Goal: Task Accomplishment & Management: Complete application form

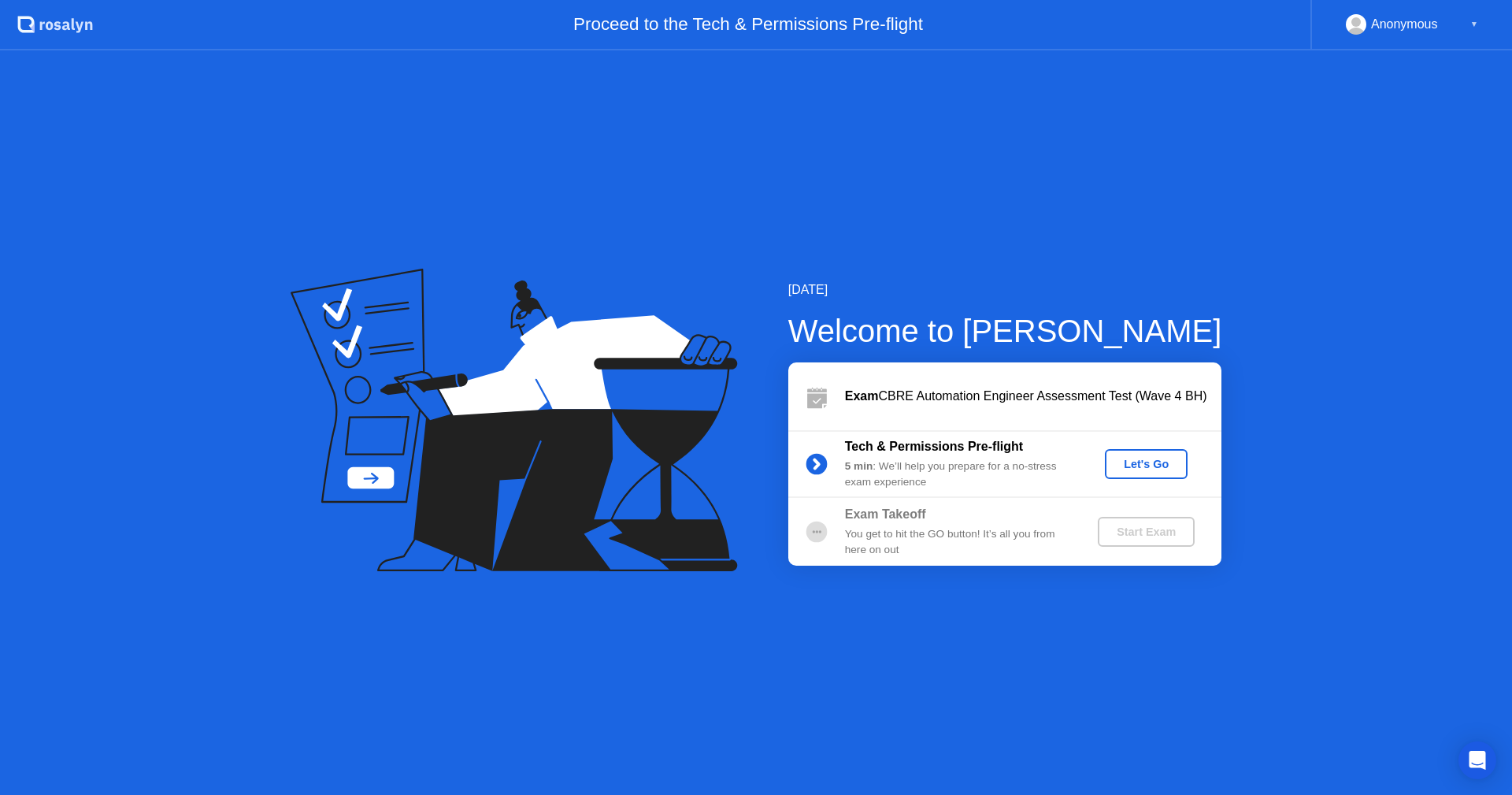
click at [900, 395] on div "Exam CBRE Automation Engineer Assessment Test (Wave 4 BH)" at bounding box center [1033, 396] width 376 height 19
click at [1124, 464] on div "Let's Go" at bounding box center [1146, 463] width 70 height 12
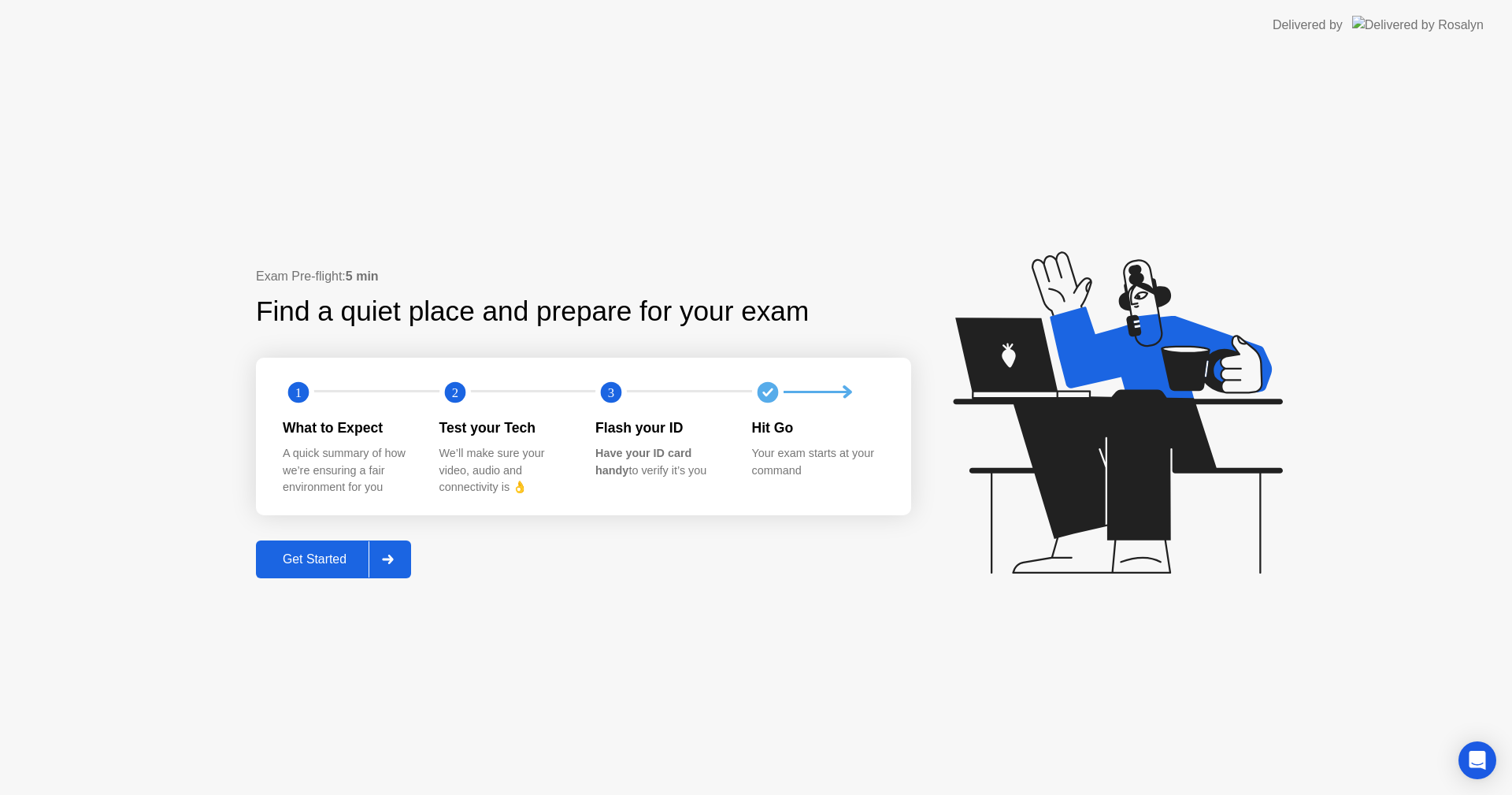
click at [341, 554] on div "Get Started" at bounding box center [314, 558] width 108 height 14
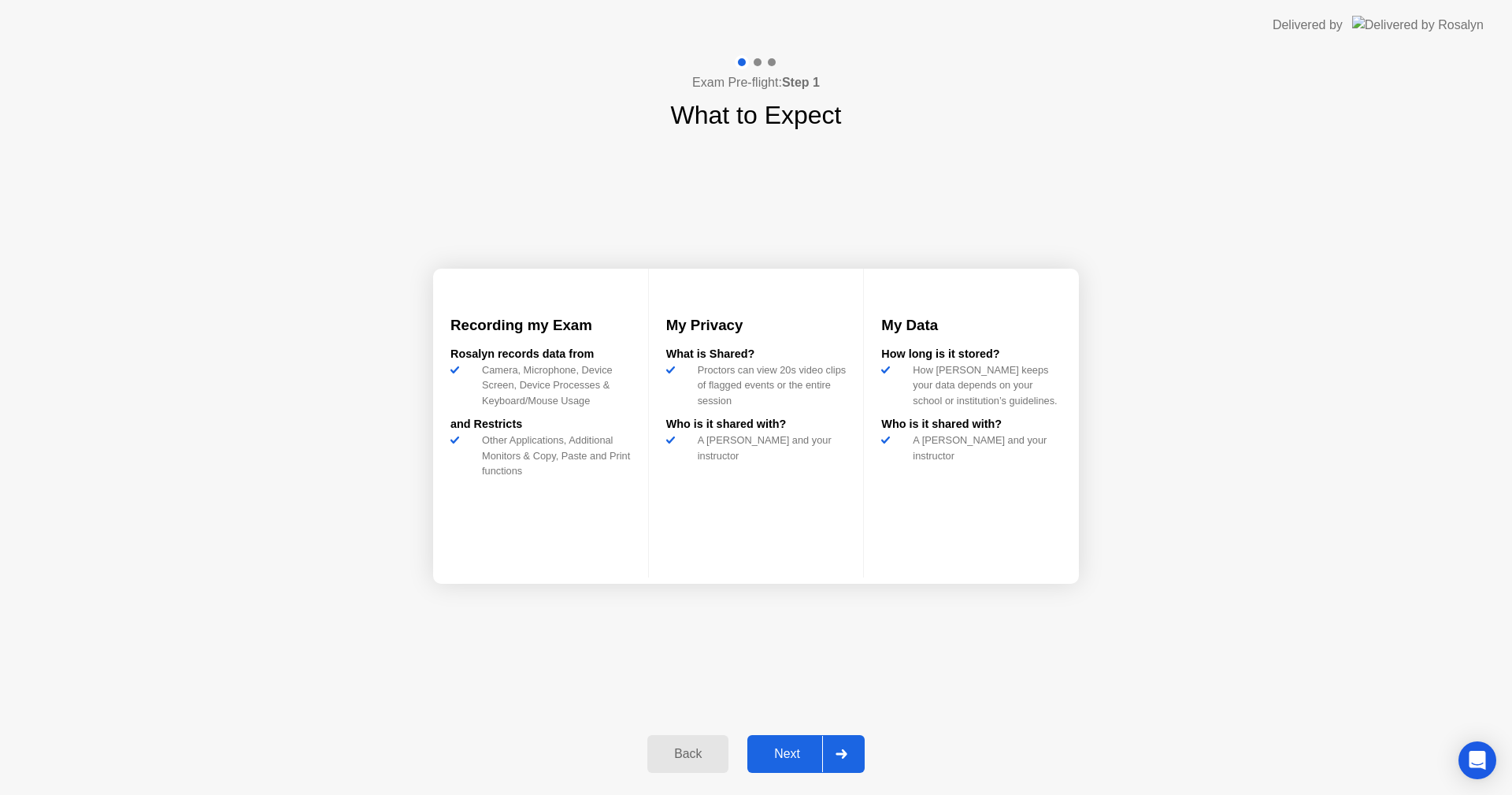
click at [779, 741] on button "Next" at bounding box center [806, 754] width 117 height 38
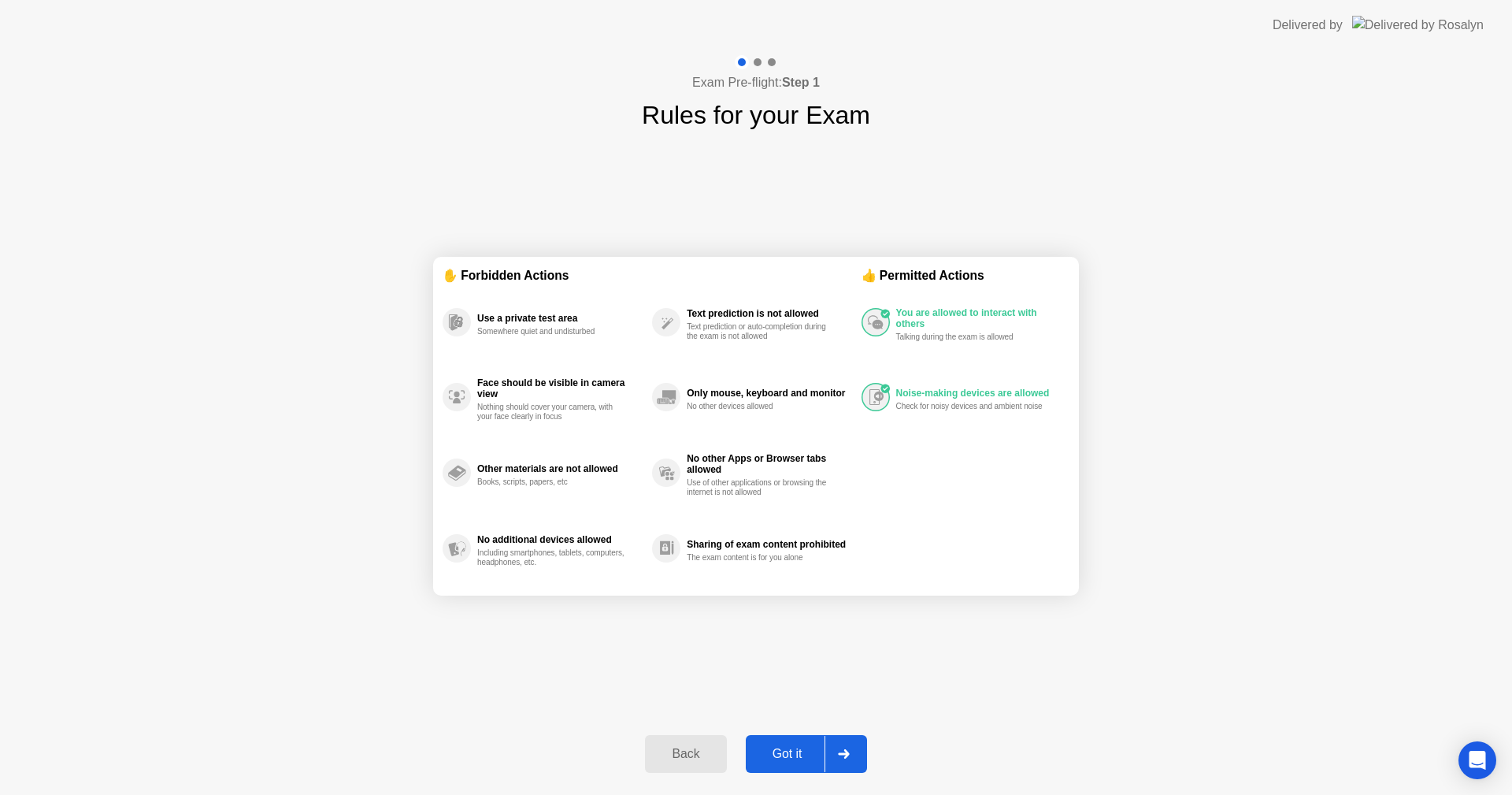
click at [323, 254] on div "Exam Pre-flight: Step 1 Rules for your Exam ✋ Forbidden Actions Use a private t…" at bounding box center [756, 422] width 1512 height 744
click at [288, 290] on div "Exam Pre-flight: Step 1 Rules for your Exam ✋ Forbidden Actions Use a private t…" at bounding box center [756, 422] width 1512 height 744
click at [288, 126] on div "Exam Pre-flight: Step 1 Rules for your Exam ✋ Forbidden Actions Use a private t…" at bounding box center [756, 422] width 1512 height 744
click at [59, 60] on div "Exam Pre-flight: Step 1 Rules for your Exam ✋ Forbidden Actions Use a private t…" at bounding box center [756, 422] width 1512 height 744
click at [804, 750] on div "Got it" at bounding box center [788, 754] width 74 height 14
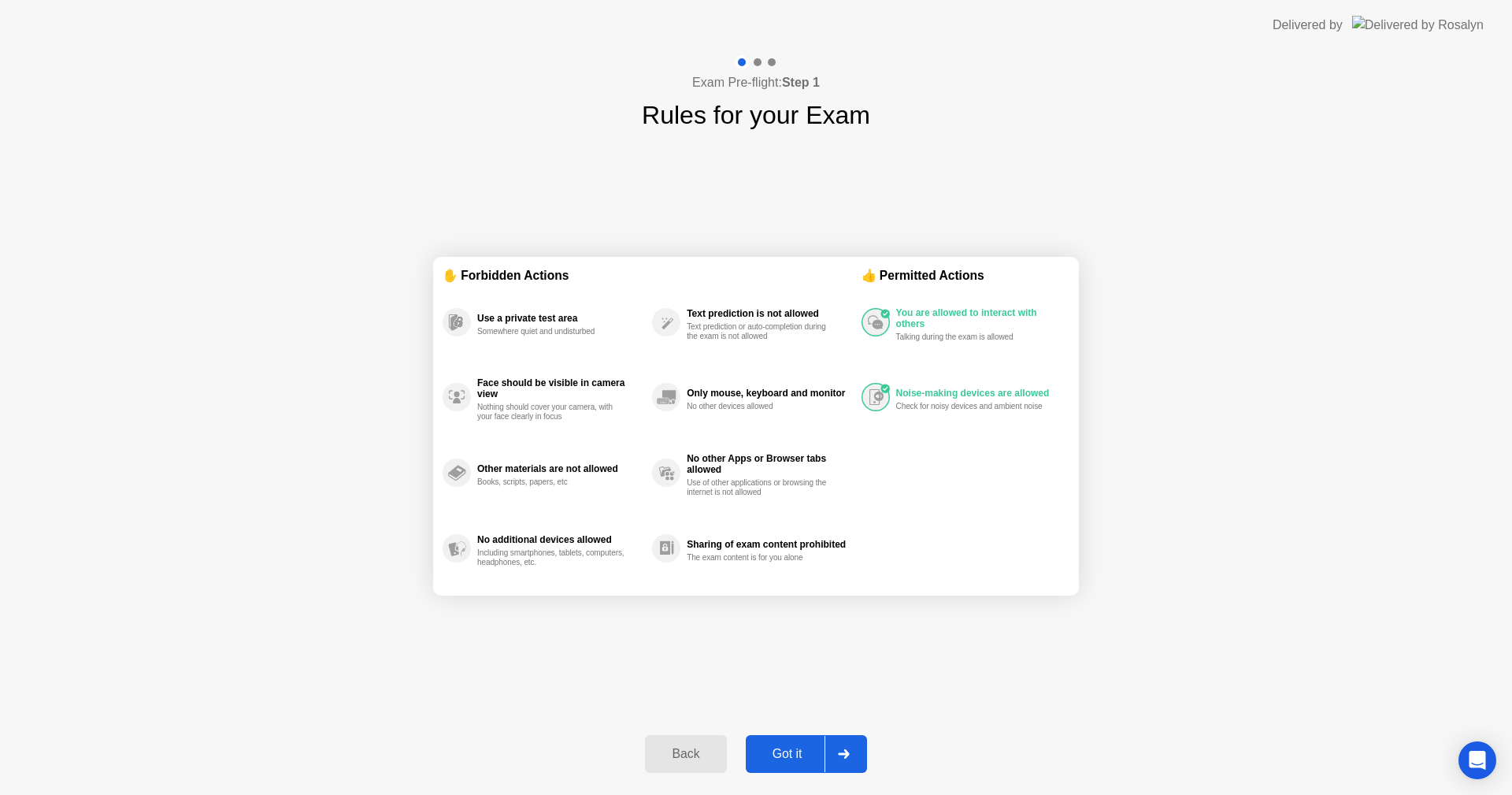
select select "**********"
select select "*******"
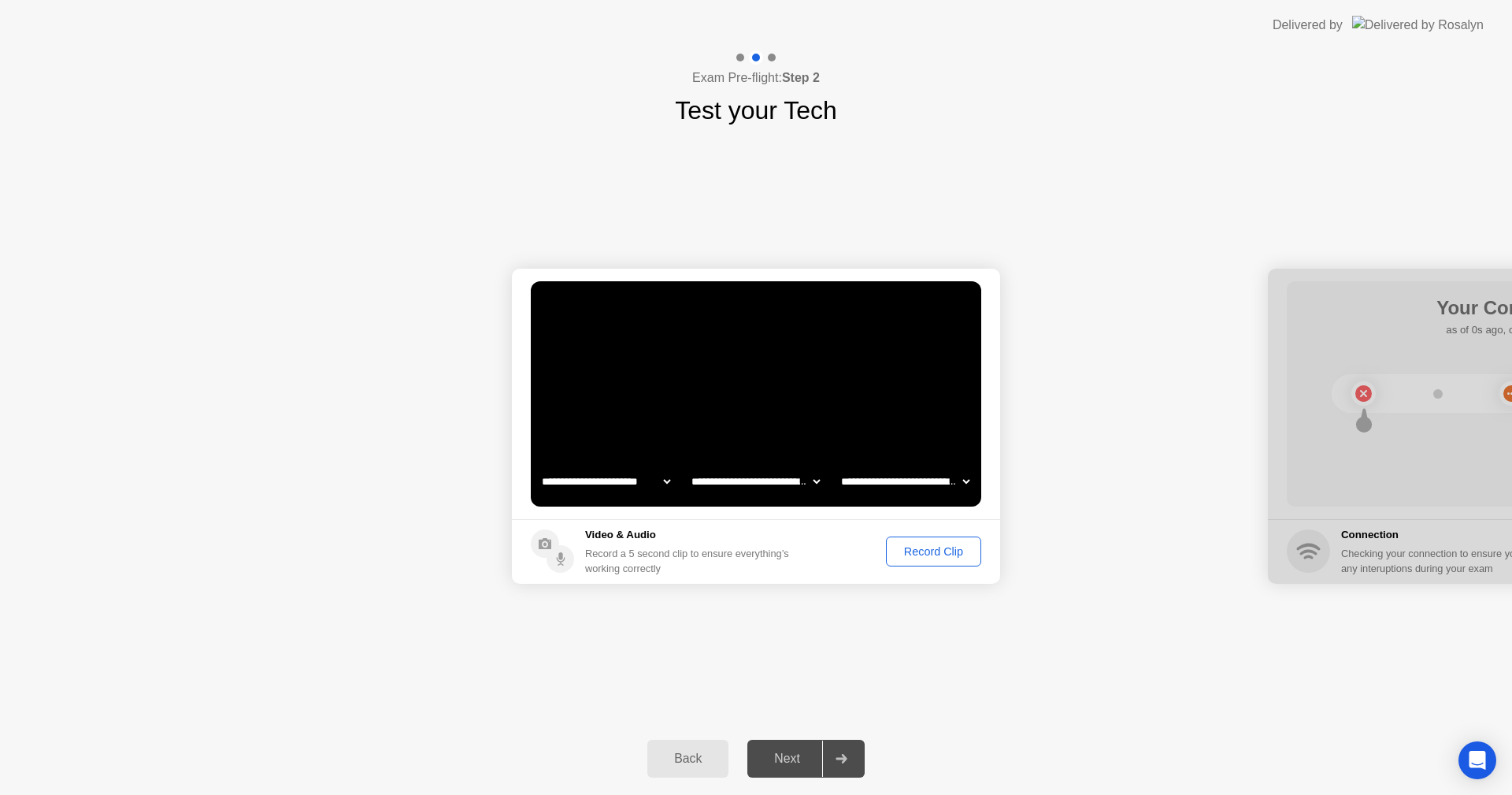
click at [927, 552] on div "Record Clip" at bounding box center [933, 551] width 84 height 12
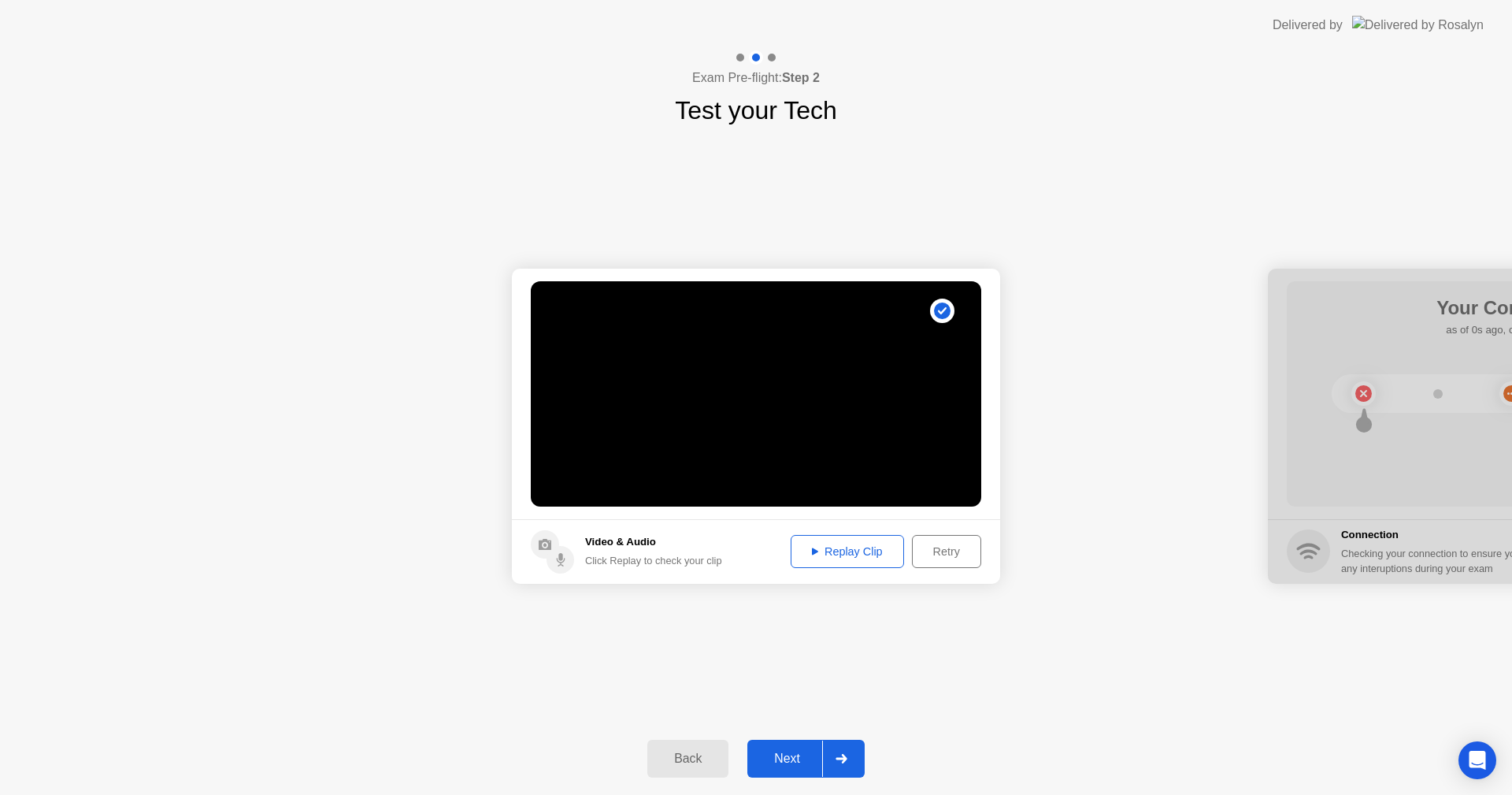
click at [785, 752] on div "Next" at bounding box center [787, 758] width 70 height 14
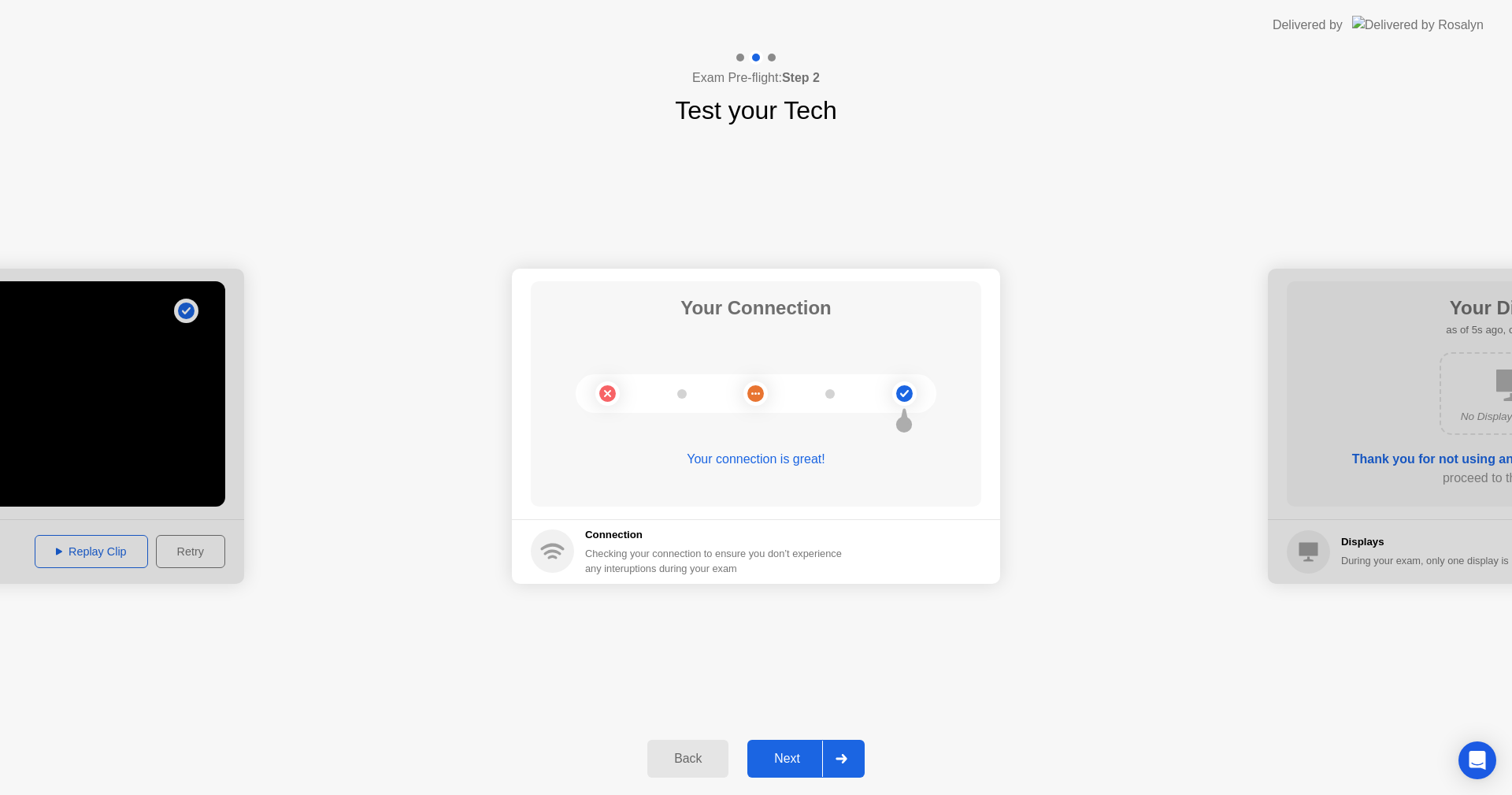
click at [791, 746] on button "Next" at bounding box center [806, 758] width 117 height 38
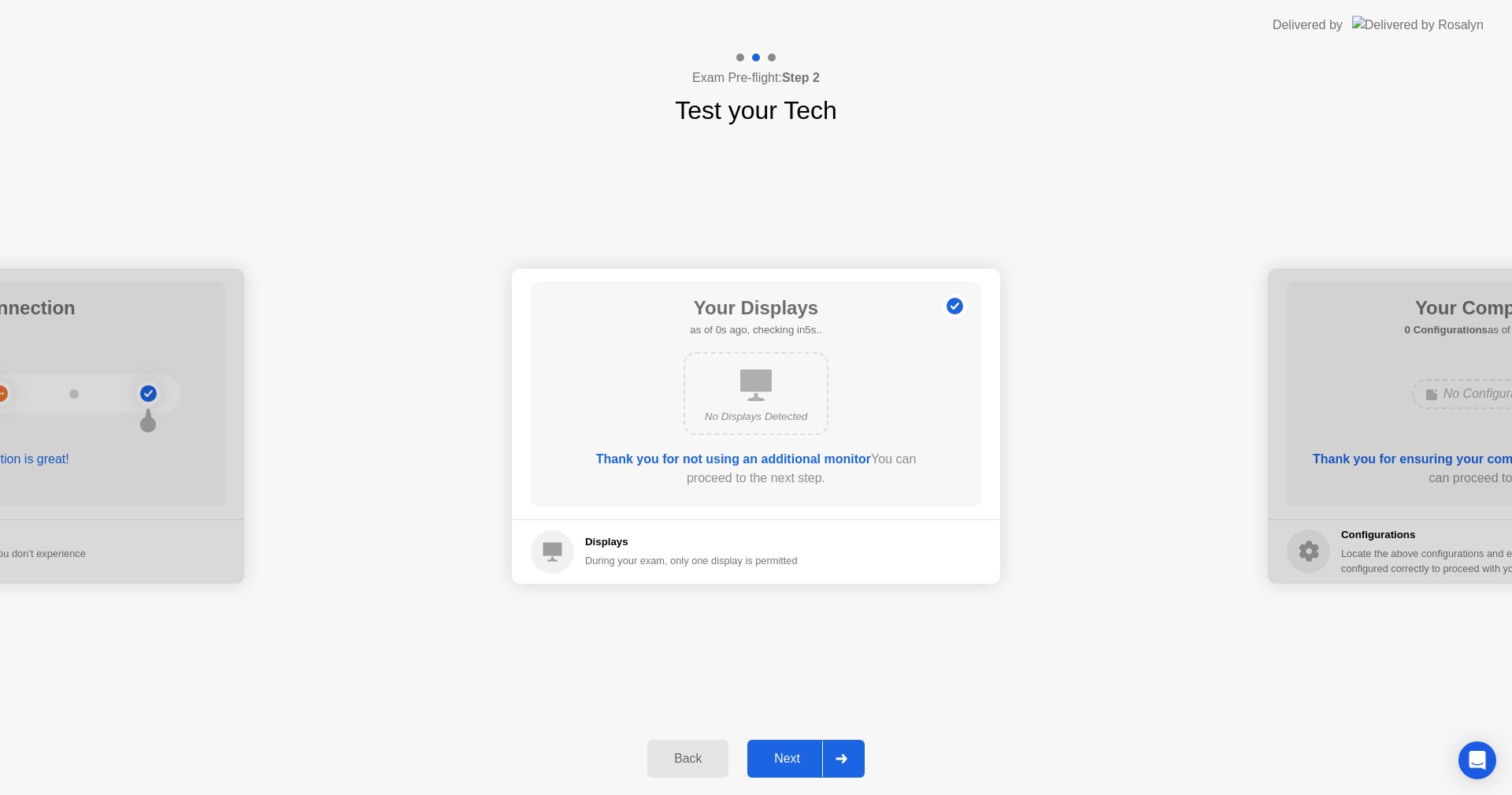
click at [778, 753] on div "Next" at bounding box center [787, 758] width 70 height 14
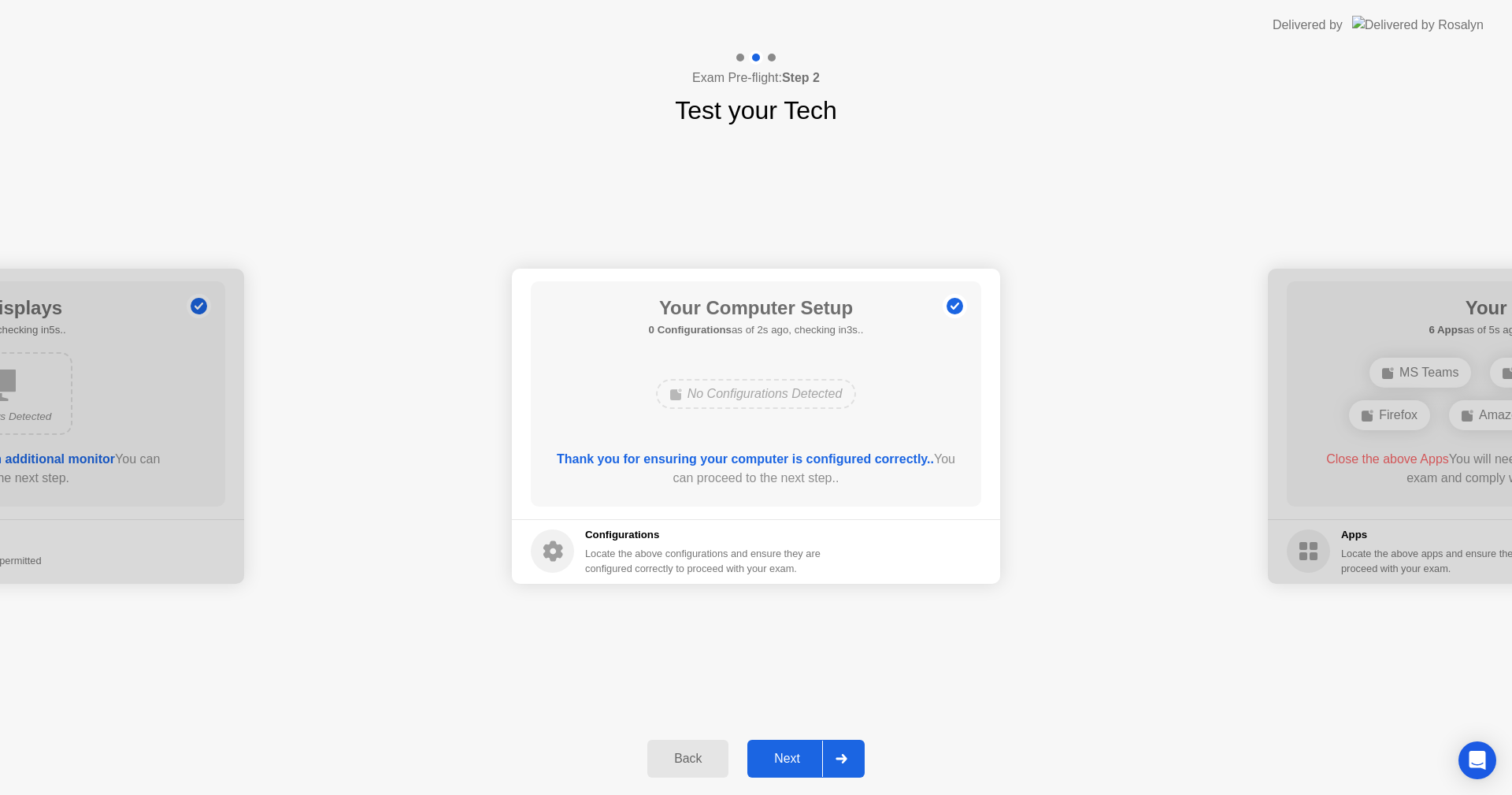
click at [776, 754] on div "Next" at bounding box center [787, 758] width 70 height 14
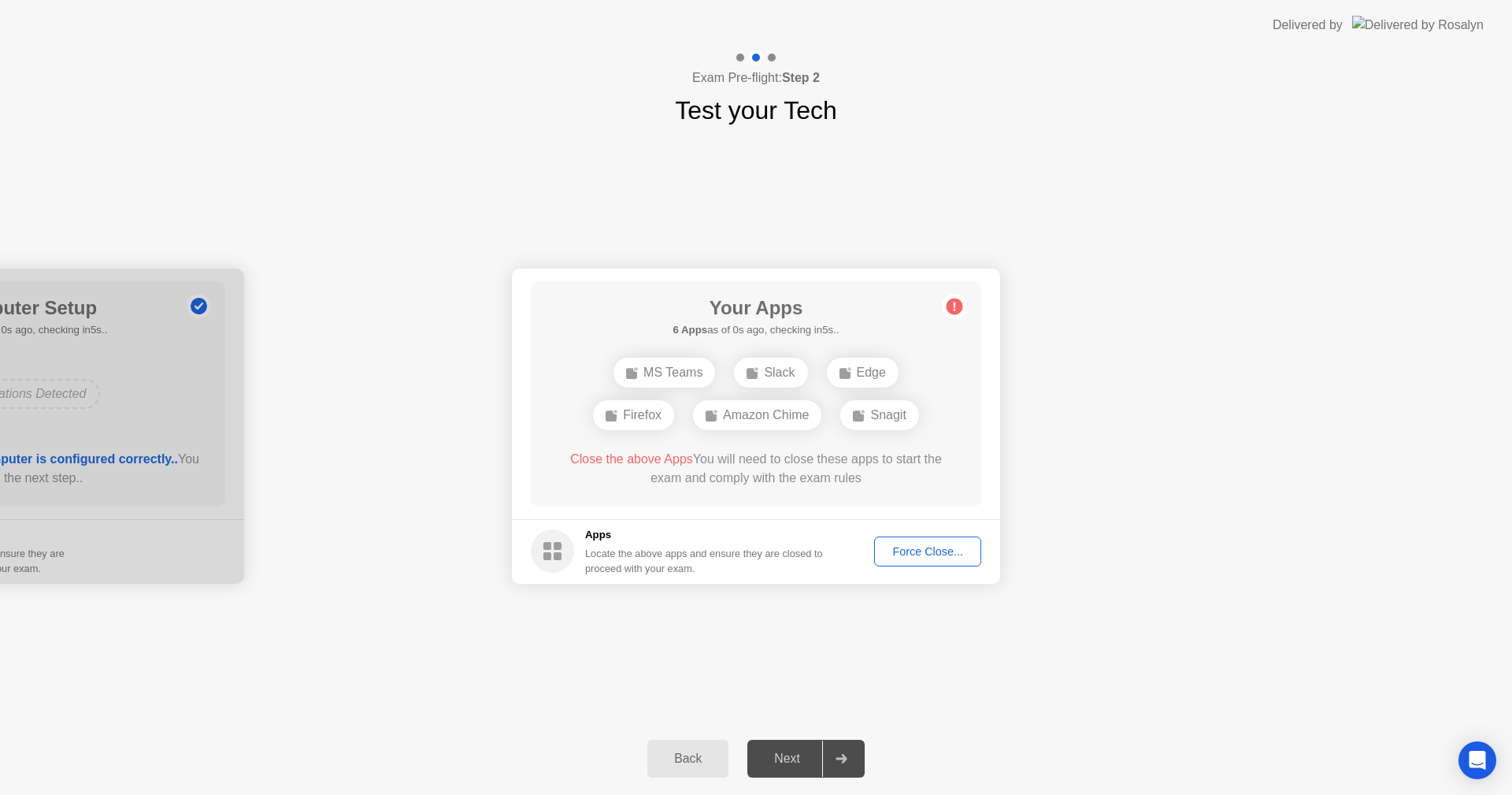
click at [491, 124] on div "Exam Pre-flight: Step 2 Test your Tech" at bounding box center [756, 90] width 1512 height 79
click at [261, 643] on div "**********" at bounding box center [756, 425] width 1512 height 593
click at [905, 550] on div "Force Close..." at bounding box center [928, 551] width 96 height 12
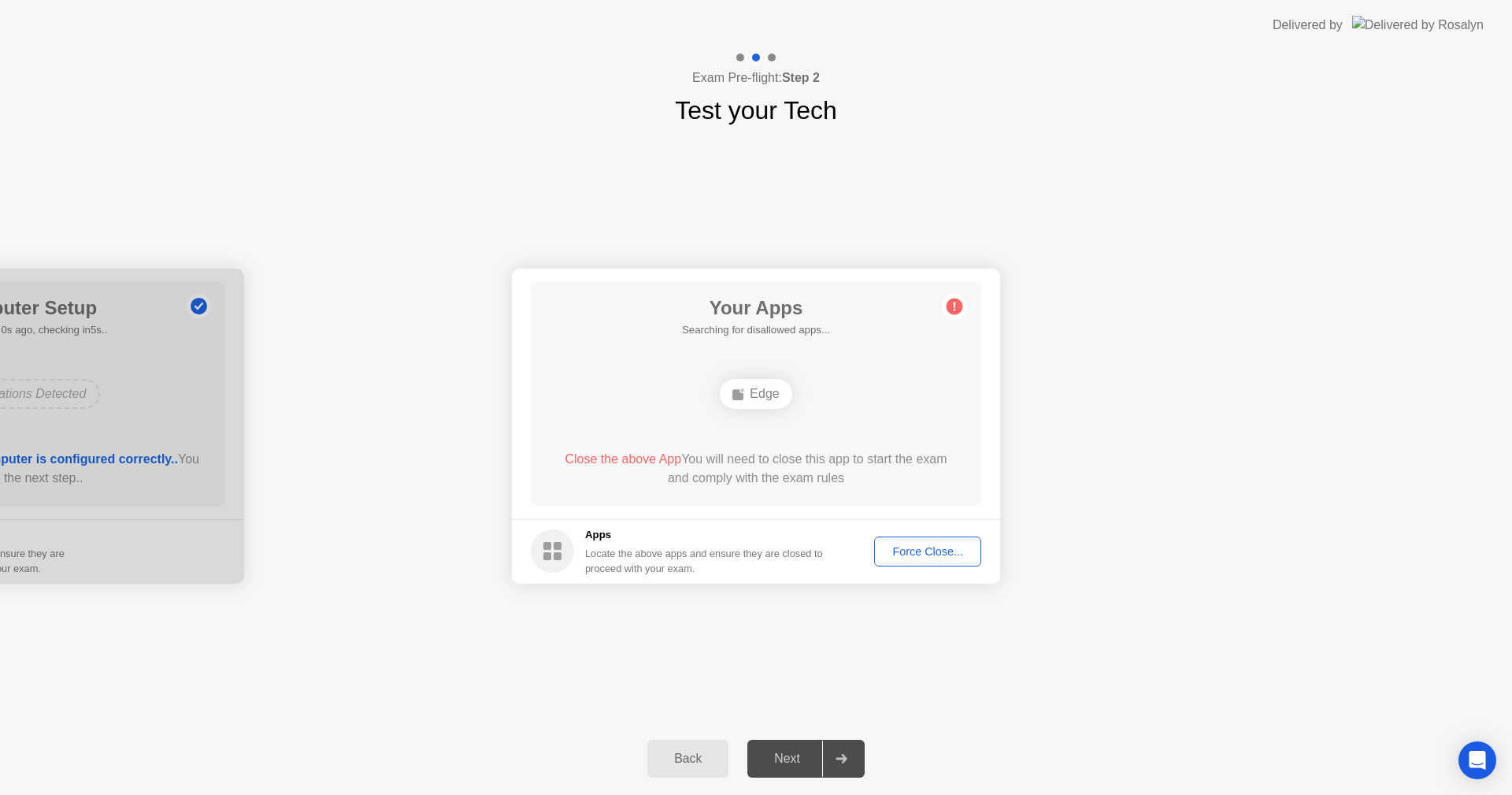
click at [485, 218] on div "**********" at bounding box center [756, 425] width 1512 height 593
click at [480, 616] on div "**********" at bounding box center [756, 425] width 1512 height 593
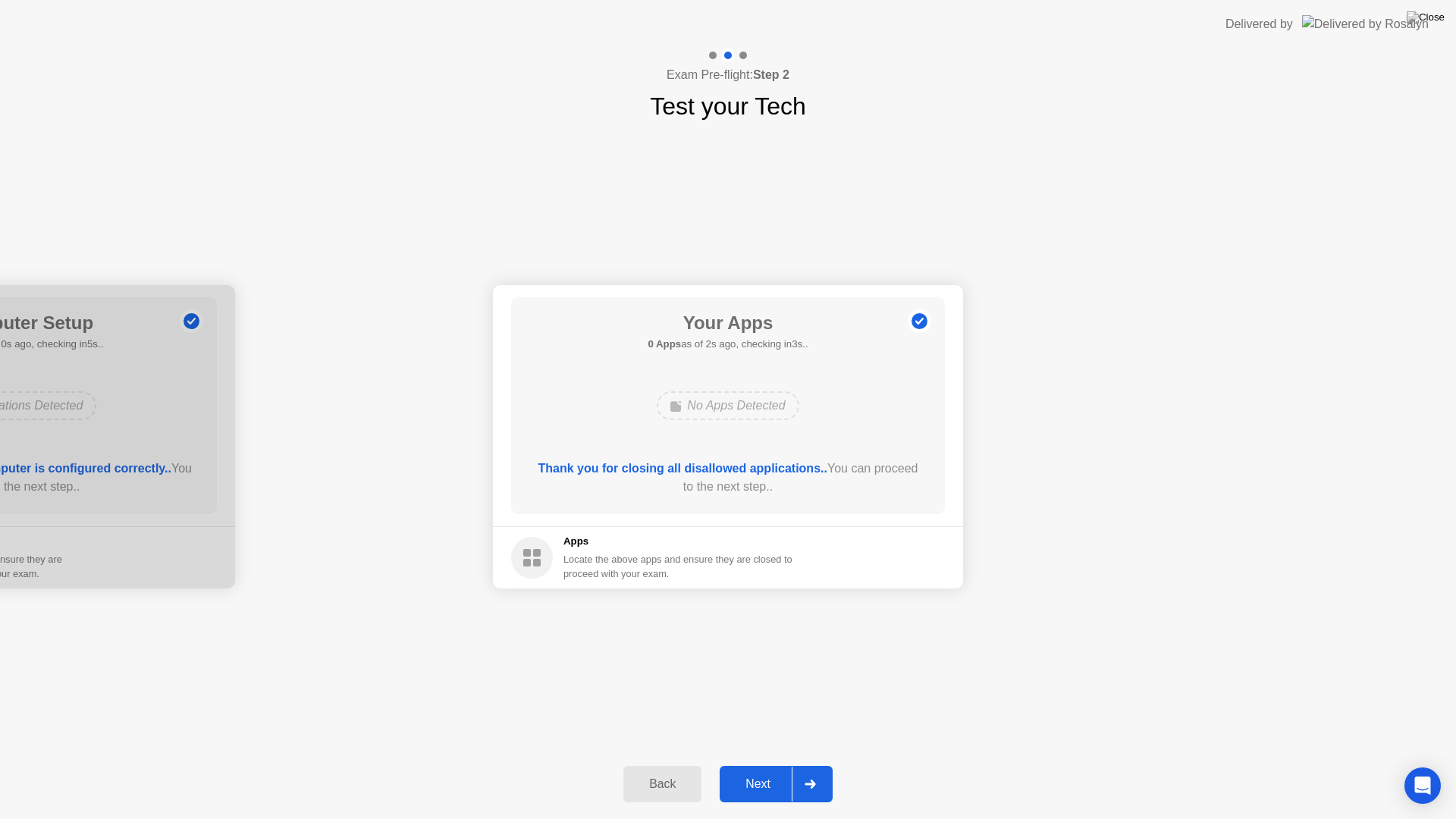
click at [748, 765] on div "Next" at bounding box center [758, 784] width 67 height 14
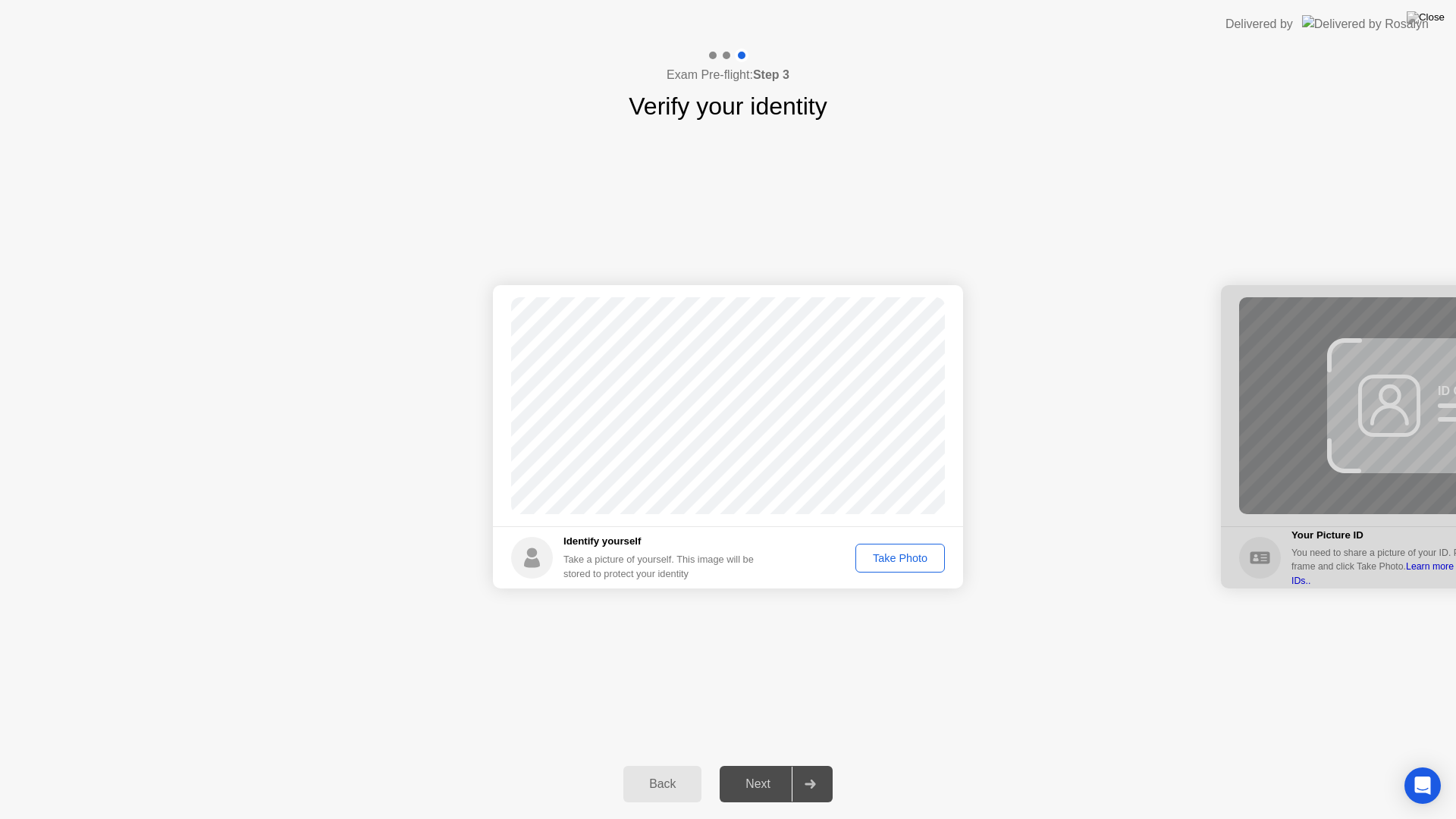
click at [888, 552] on div "Take Photo" at bounding box center [900, 558] width 79 height 12
click at [766, 765] on button "Next" at bounding box center [776, 784] width 113 height 36
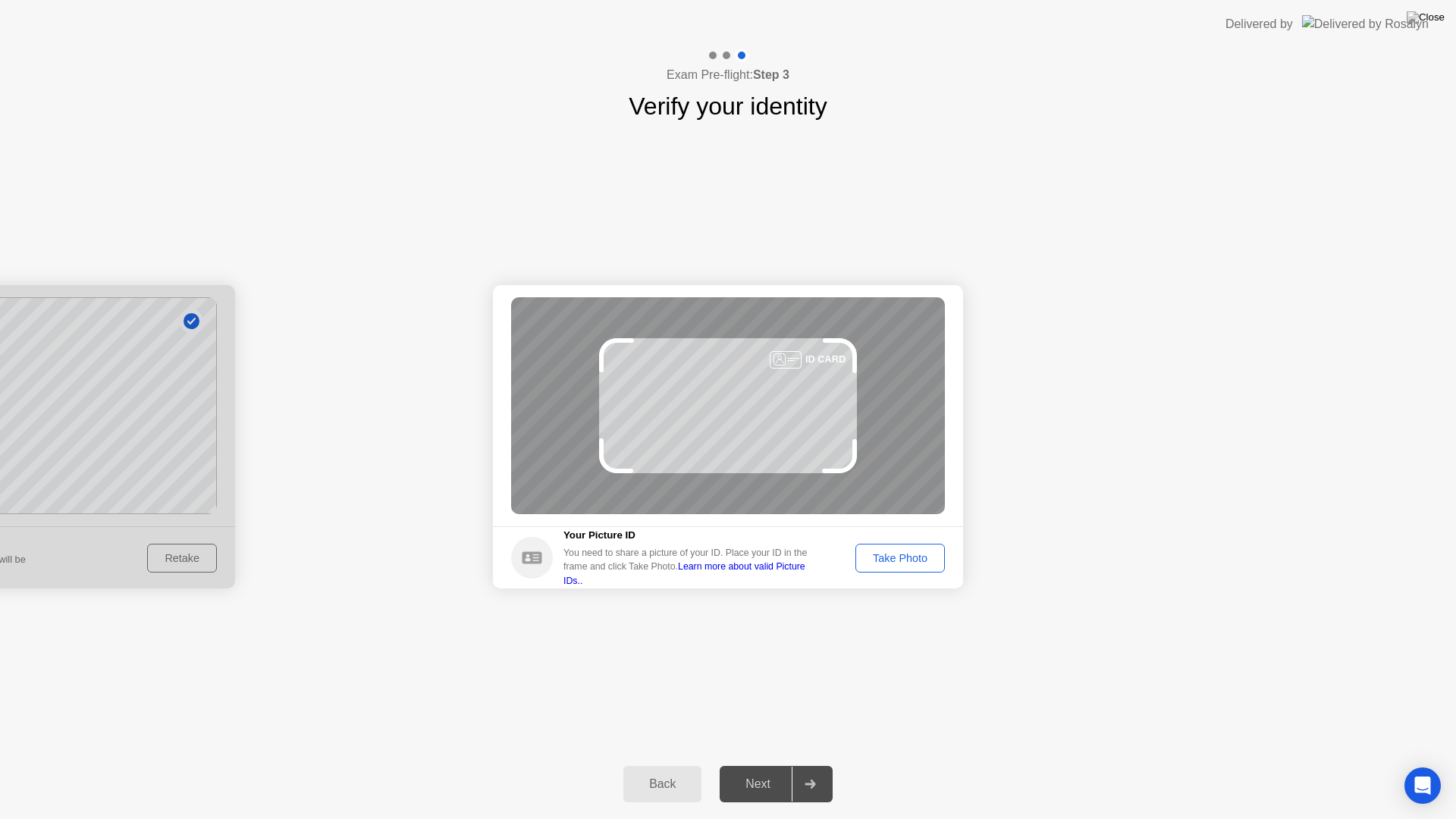
click at [915, 559] on div "Take Photo" at bounding box center [900, 558] width 79 height 12
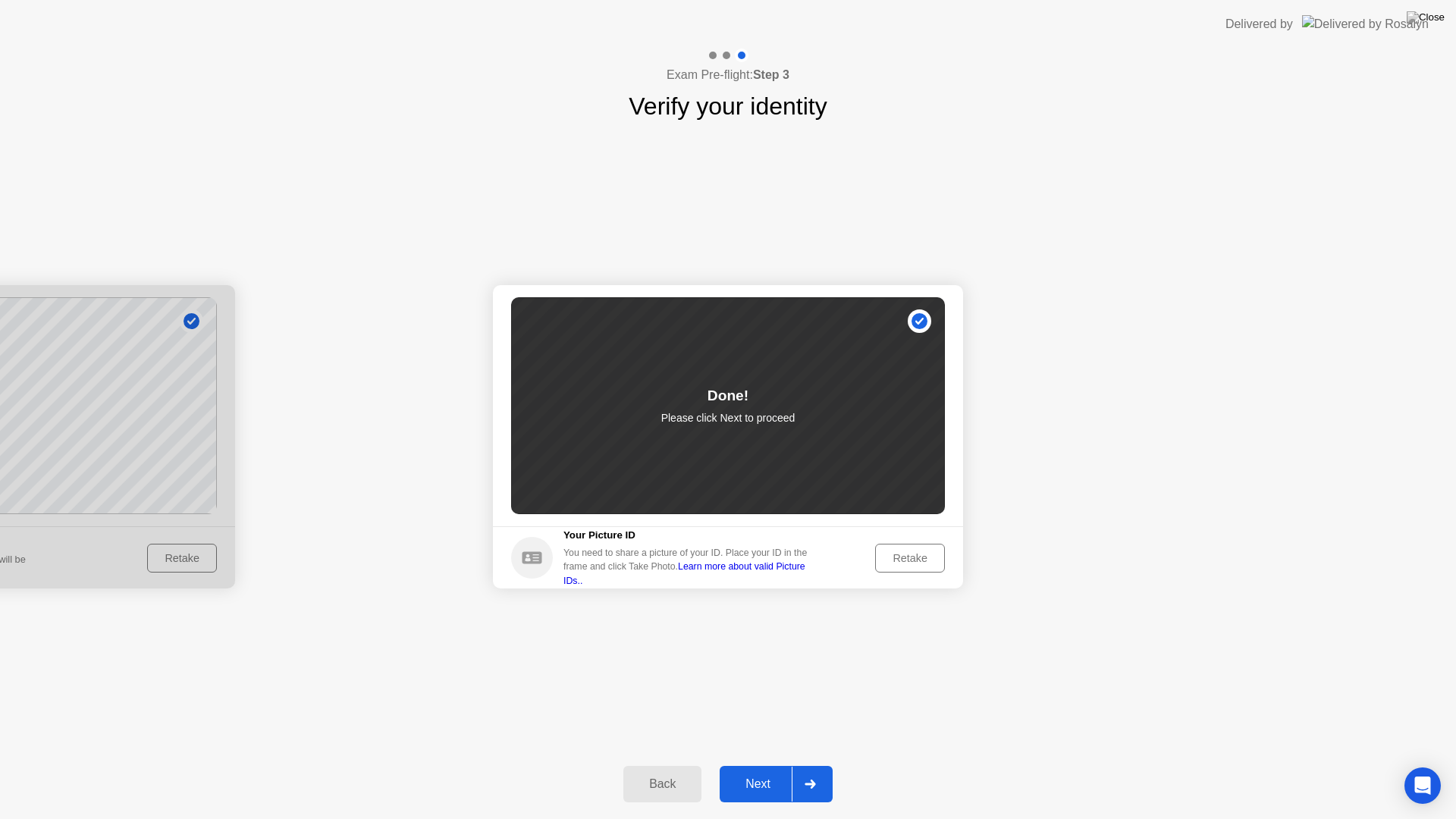
click at [776, 765] on div "Next" at bounding box center [758, 784] width 67 height 14
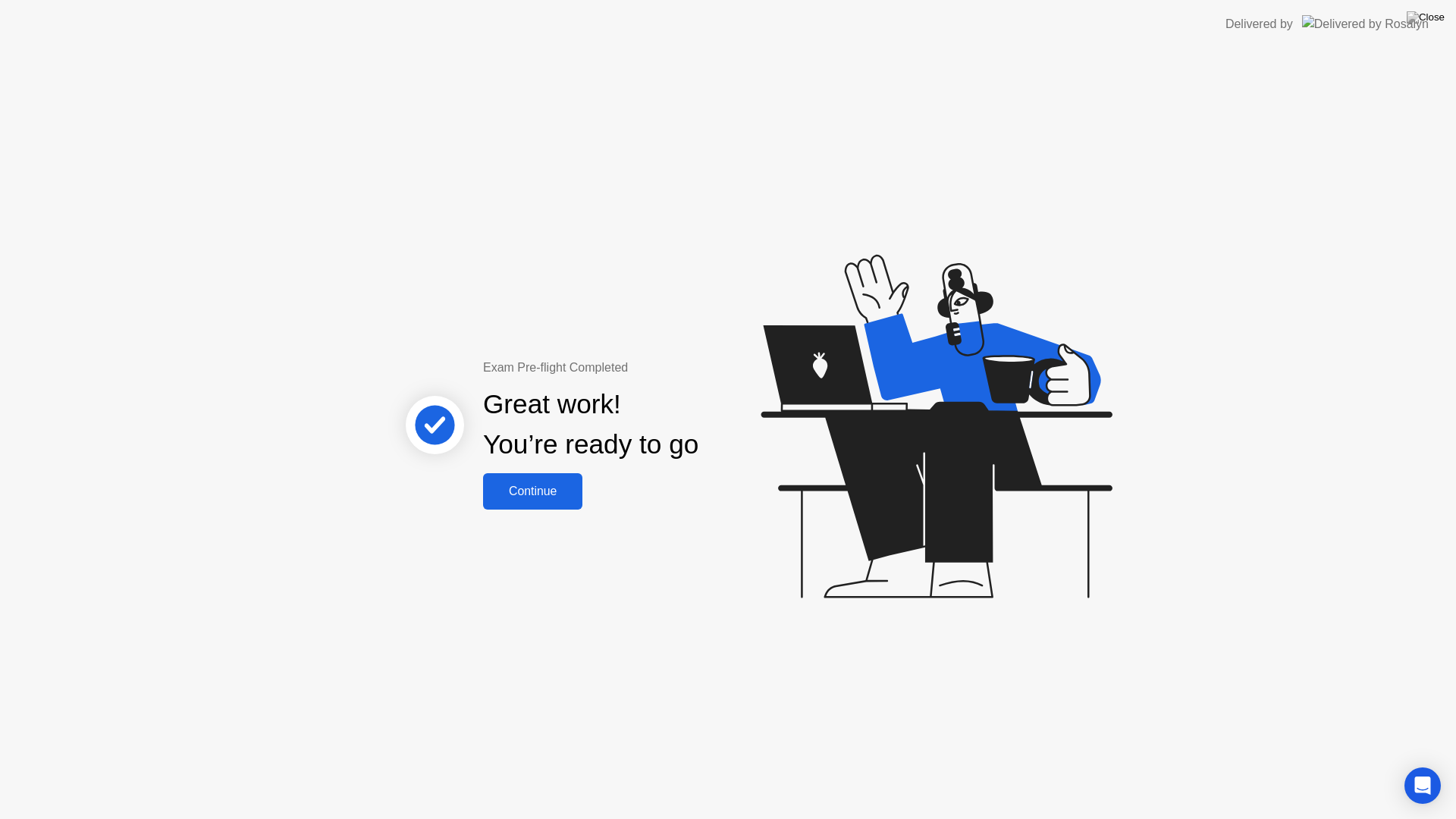
click at [506, 494] on div "Continue" at bounding box center [532, 491] width 90 height 14
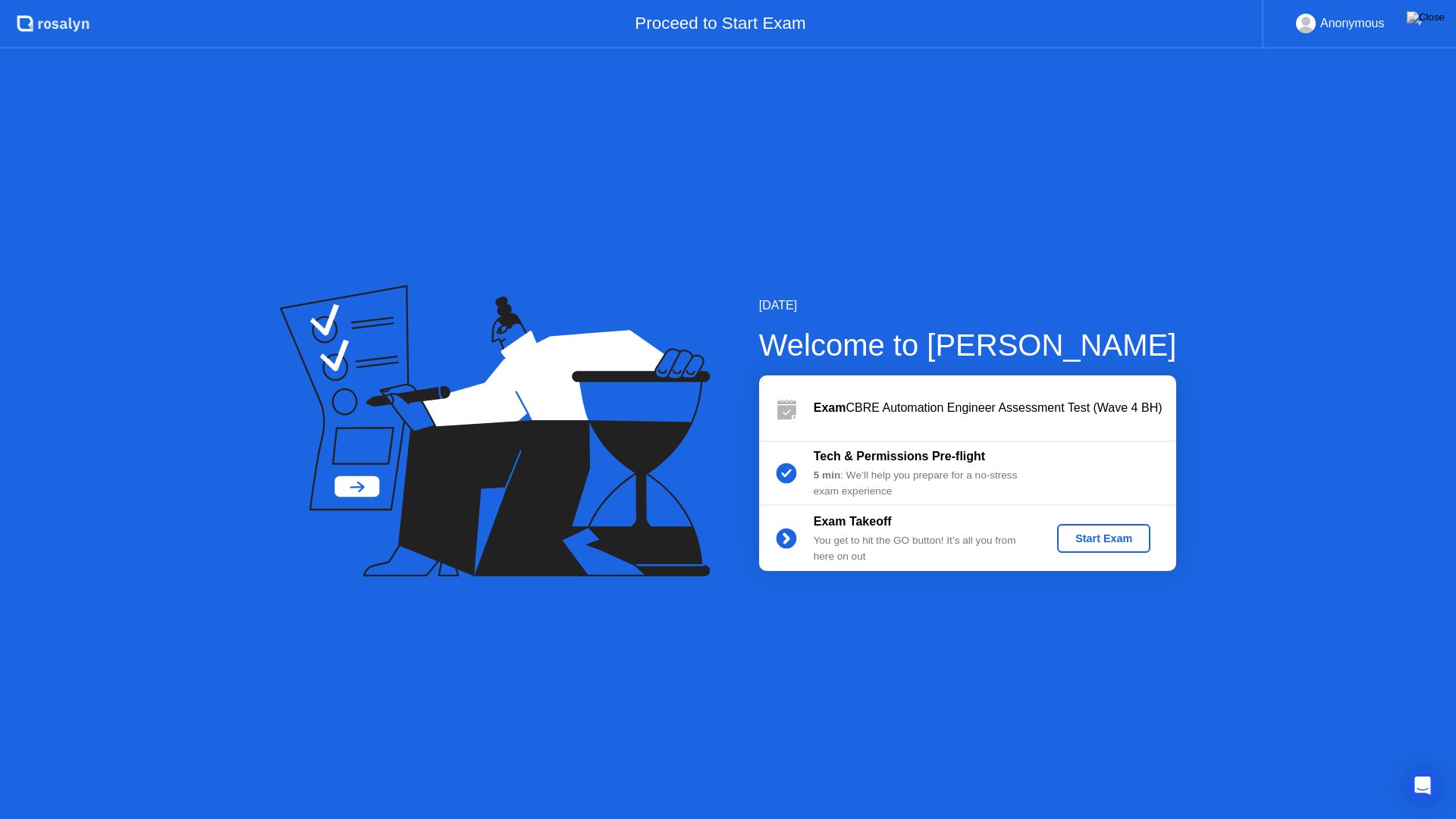
click at [1078, 535] on div "Start Exam" at bounding box center [1104, 538] width 81 height 12
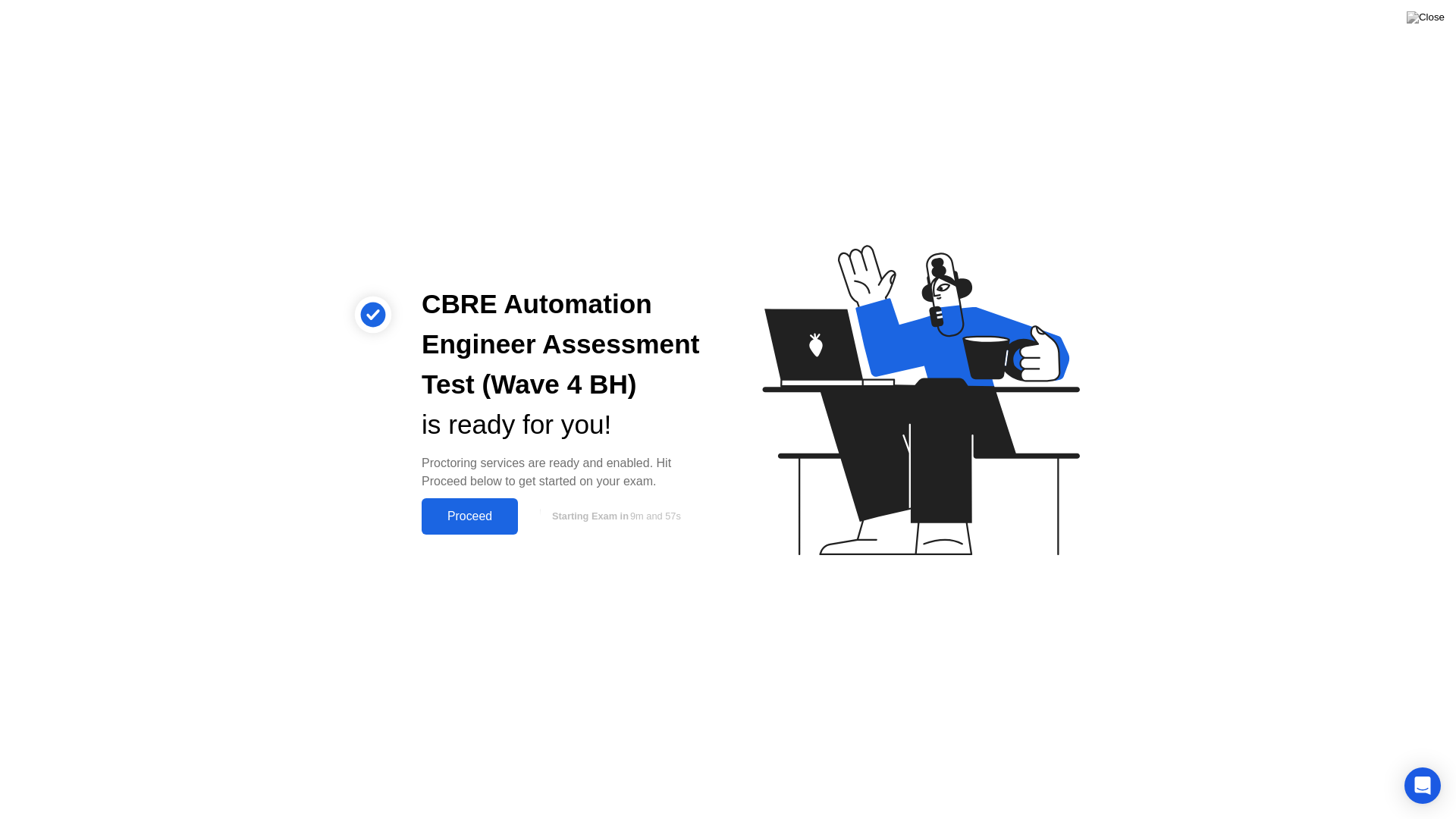
click at [463, 509] on div "Proceed" at bounding box center [470, 516] width 87 height 14
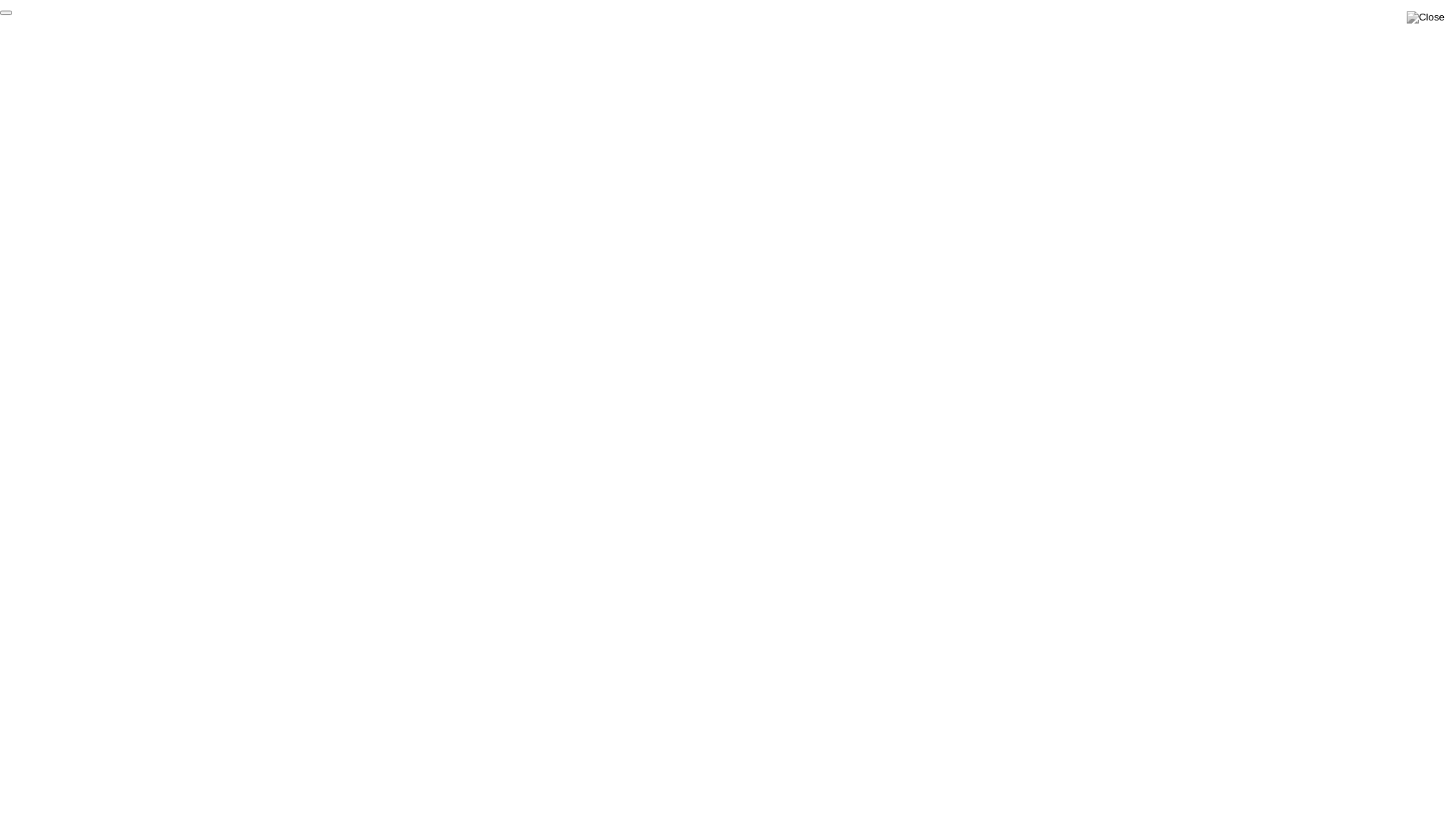
click div "End Proctoring Session"
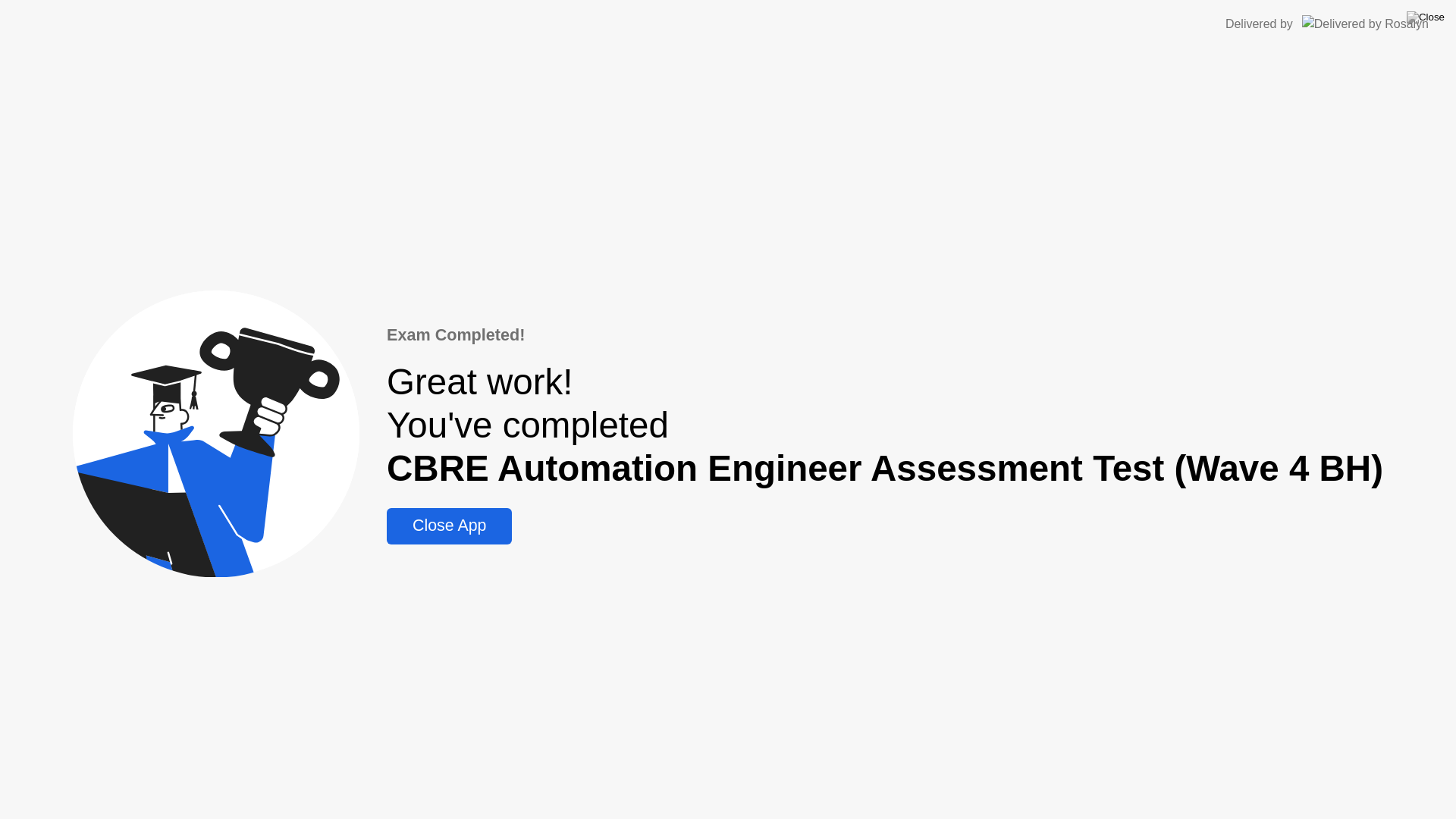
click at [488, 519] on div "Close App" at bounding box center [450, 526] width 116 height 19
